Goal: Navigation & Orientation: Find specific page/section

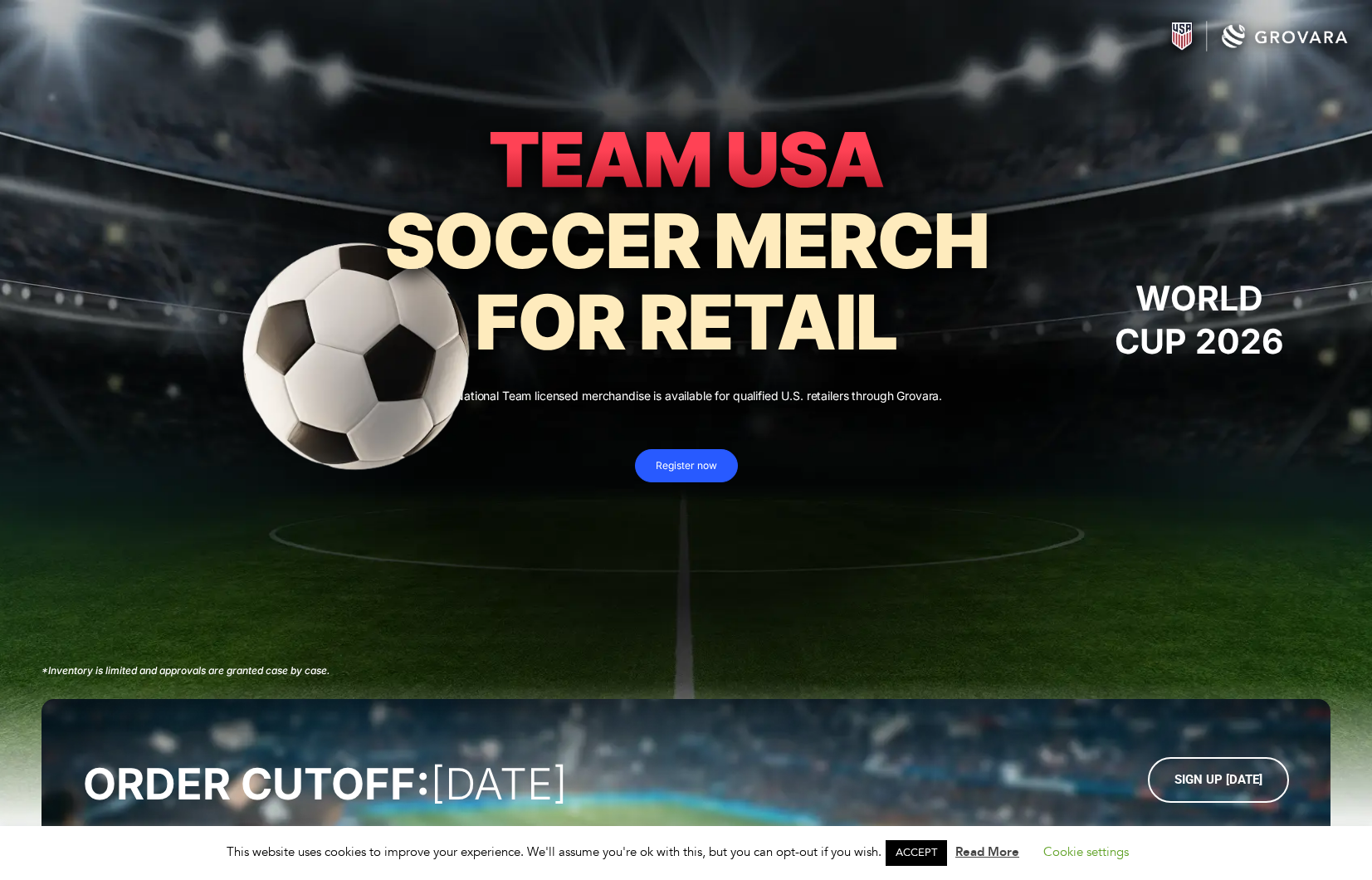
click at [340, 326] on img at bounding box center [372, 350] width 443 height 431
drag, startPoint x: 292, startPoint y: 395, endPoint x: 37, endPoint y: 497, distance: 274.6
